Goal: Task Accomplishment & Management: Use online tool/utility

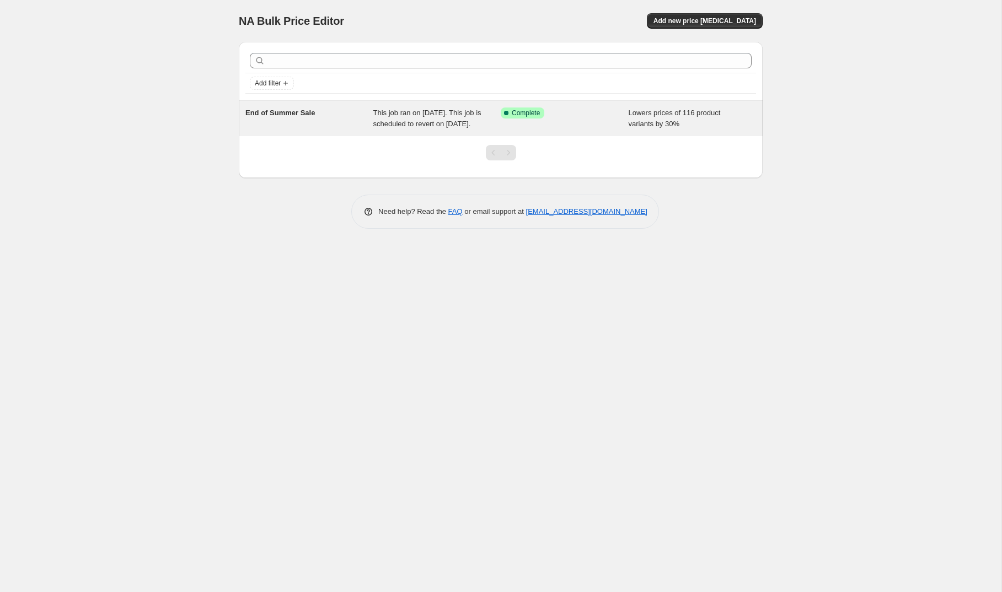
click at [420, 128] on span "This job ran on [DATE]. This job is scheduled to revert on [DATE]." at bounding box center [427, 118] width 108 height 19
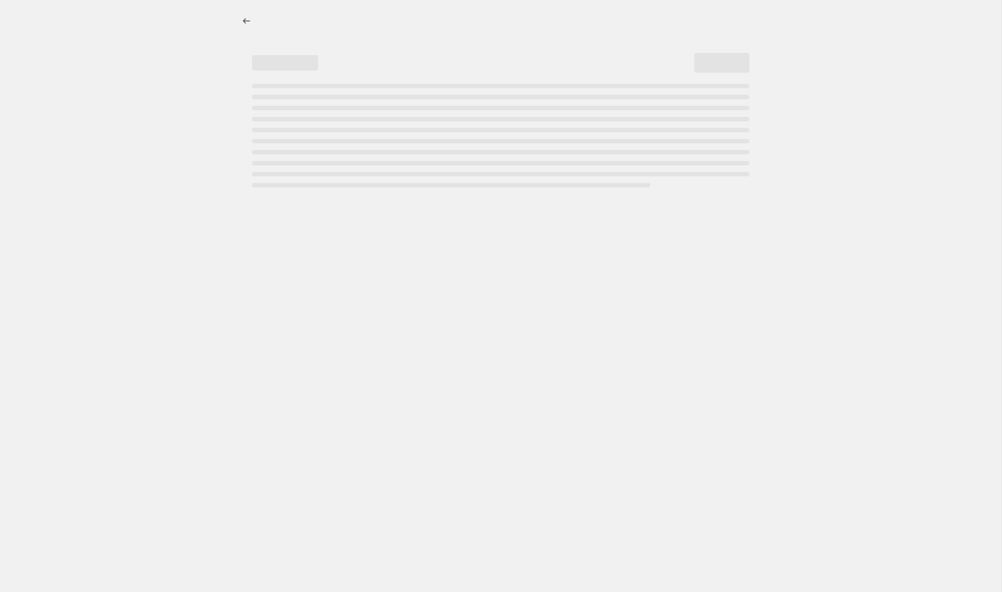
select select "percentage"
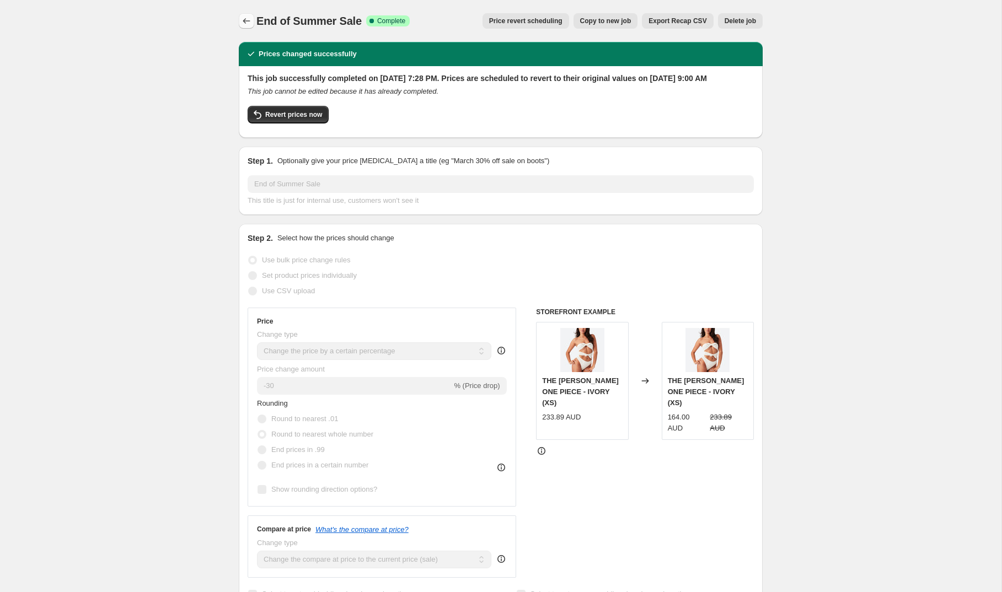
click at [250, 18] on icon "Price change jobs" at bounding box center [246, 20] width 11 height 11
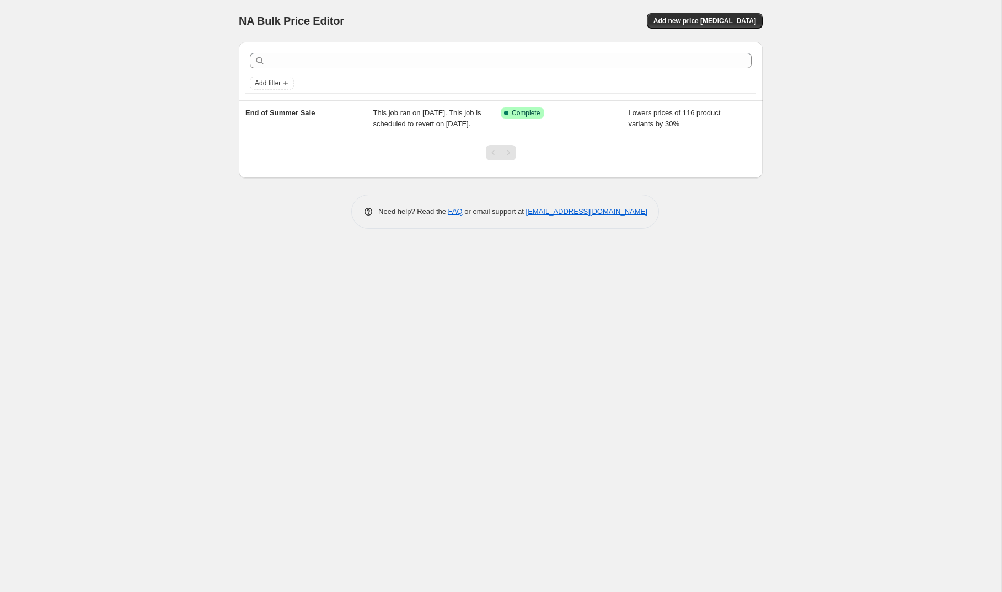
click at [124, 109] on div "NA Bulk Price Editor. This page is ready NA Bulk Price Editor Add new price [ME…" at bounding box center [500, 296] width 1001 height 592
